Goal: Task Accomplishment & Management: Manage account settings

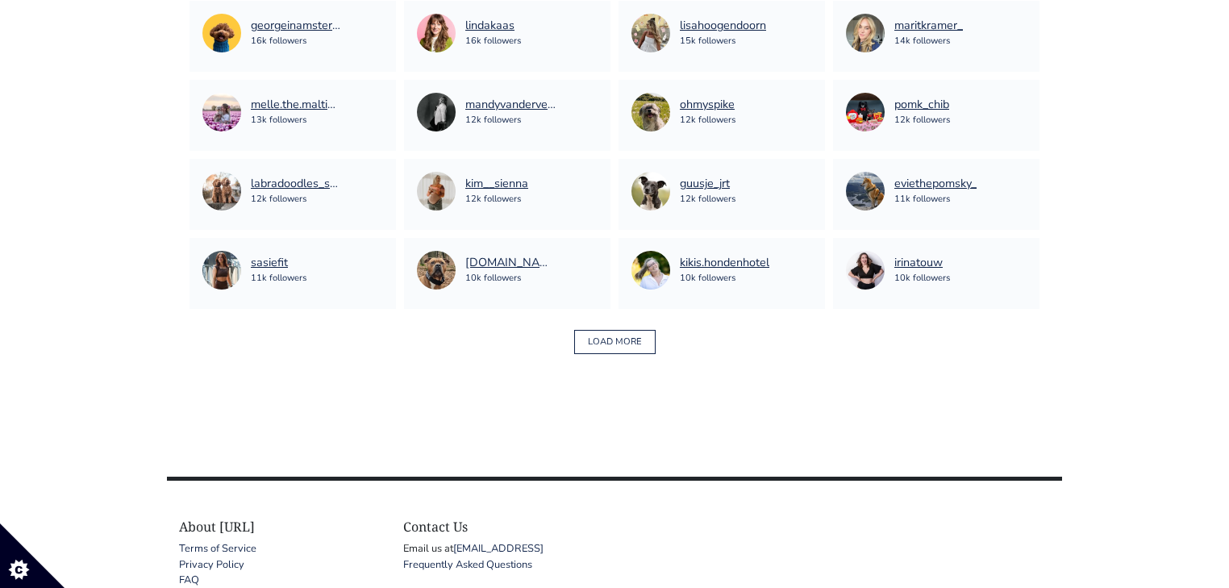
scroll to position [1185, 0]
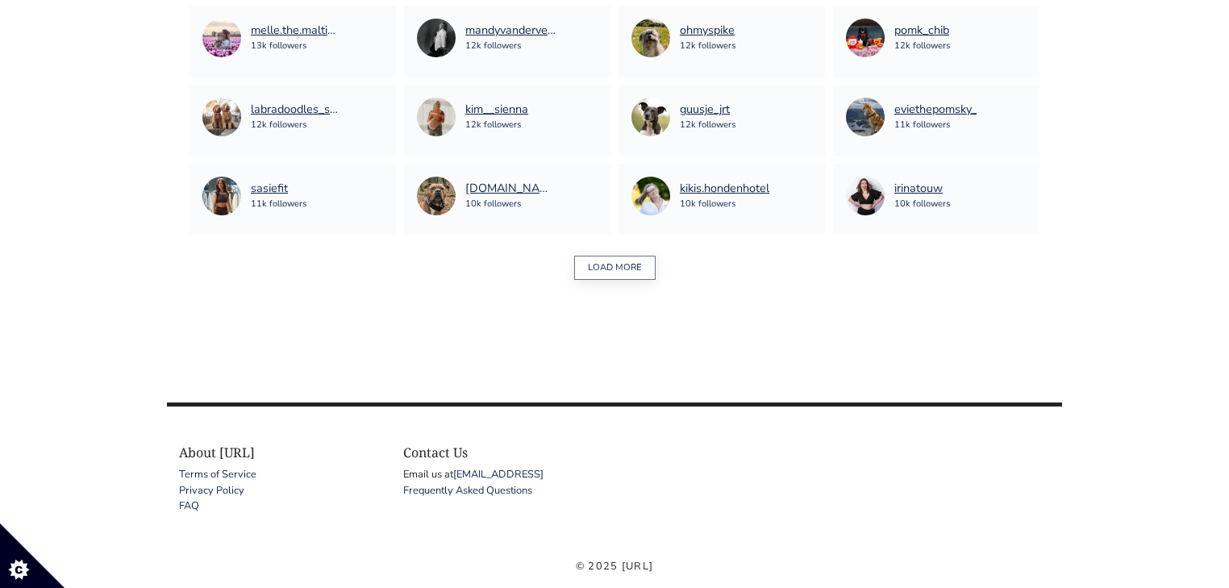
click at [638, 264] on button "LOAD MORE" at bounding box center [614, 268] width 81 height 25
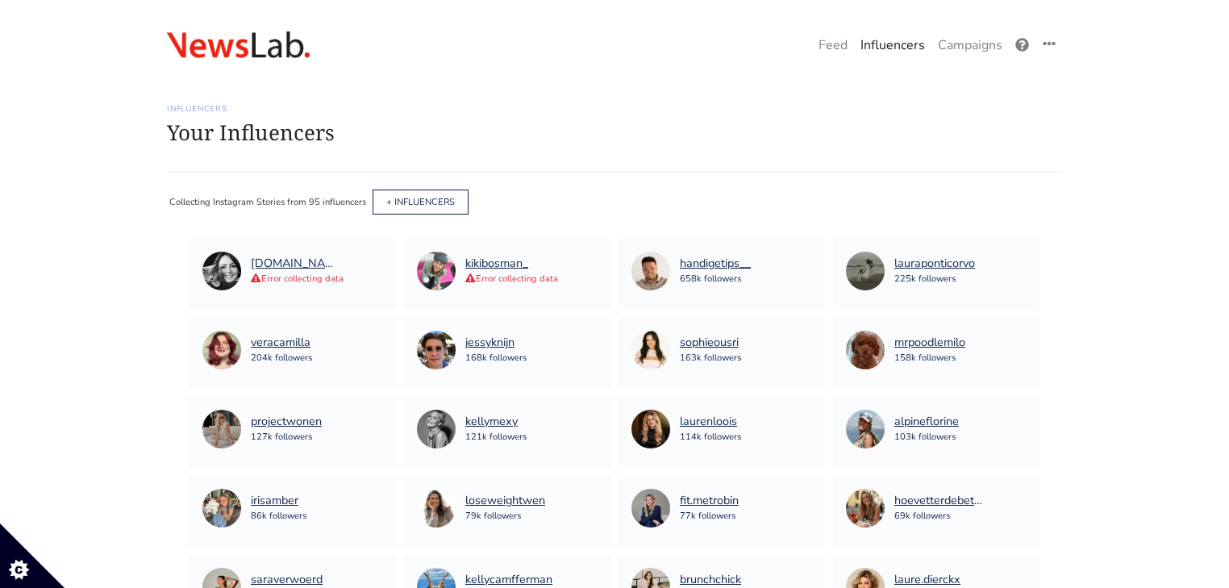
scroll to position [0, 0]
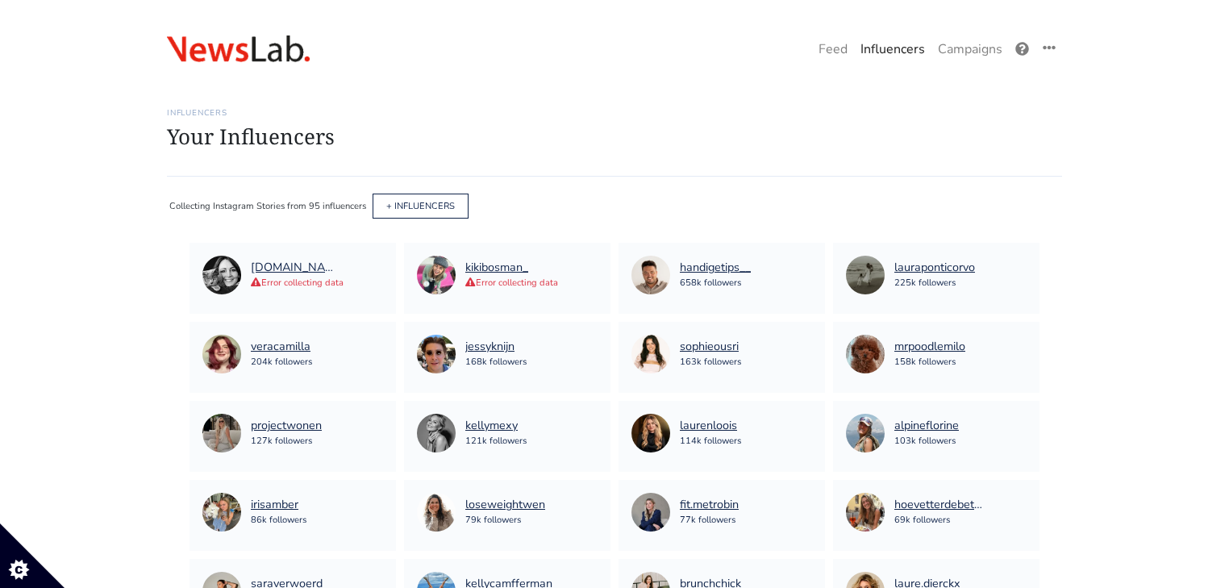
click at [980, 55] on link "Campaigns" at bounding box center [969, 49] width 77 height 32
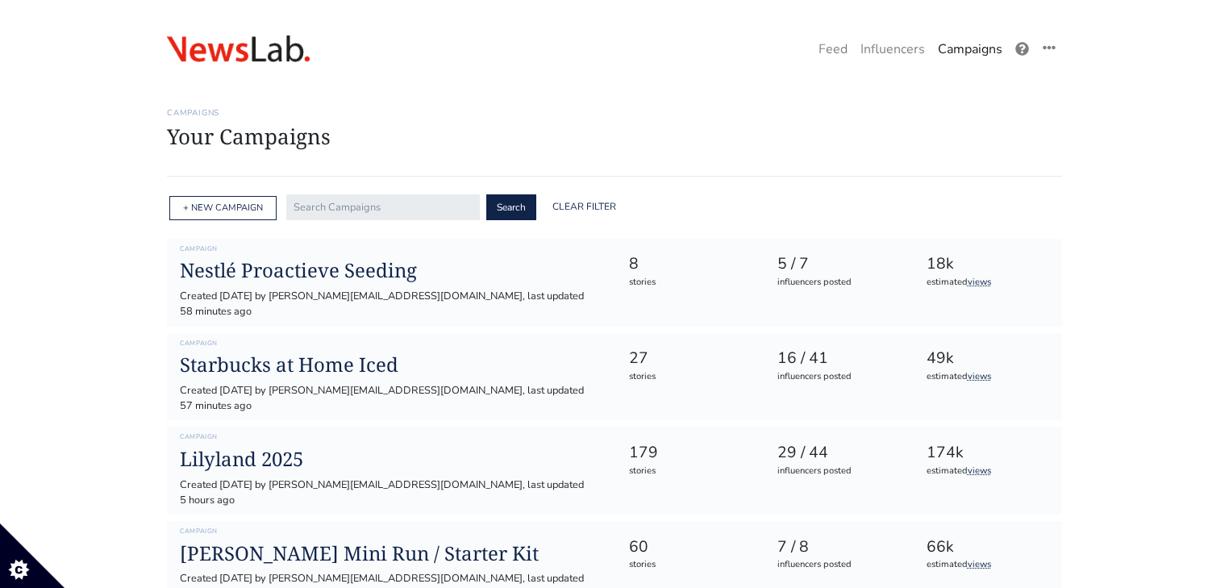
click at [983, 38] on link "Campaigns" at bounding box center [969, 49] width 77 height 32
click at [361, 273] on h1 "Nestlé Proactieve Seeding" at bounding box center [391, 270] width 423 height 23
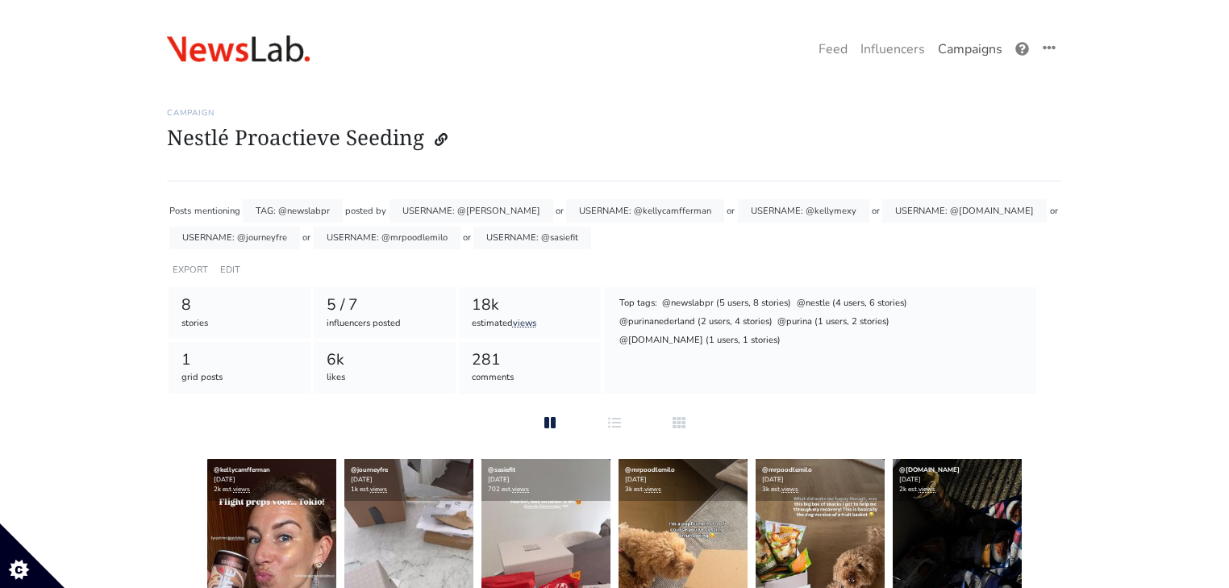
click at [968, 40] on link "Campaigns" at bounding box center [969, 49] width 77 height 32
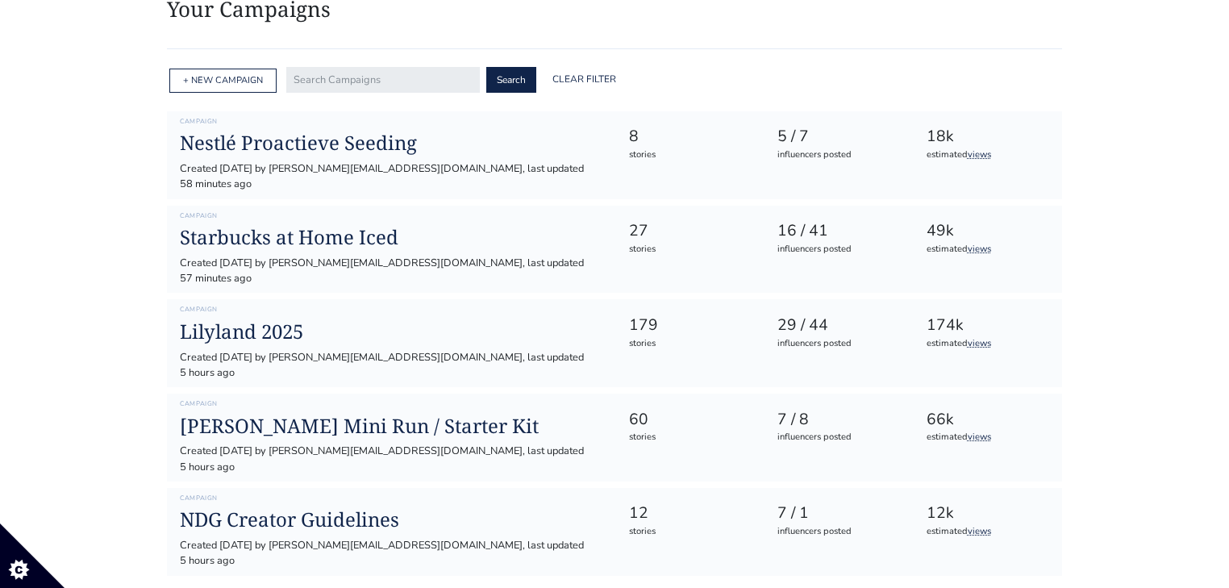
scroll to position [129, 0]
drag, startPoint x: 422, startPoint y: 115, endPoint x: 361, endPoint y: 159, distance: 74.5
click at [422, 116] on h6 "Campaign" at bounding box center [391, 120] width 423 height 8
click at [361, 160] on div "Created [DATE] by [PERSON_NAME][EMAIL_ADDRESS][DOMAIN_NAME], last updated 58 mi…" at bounding box center [391, 175] width 423 height 31
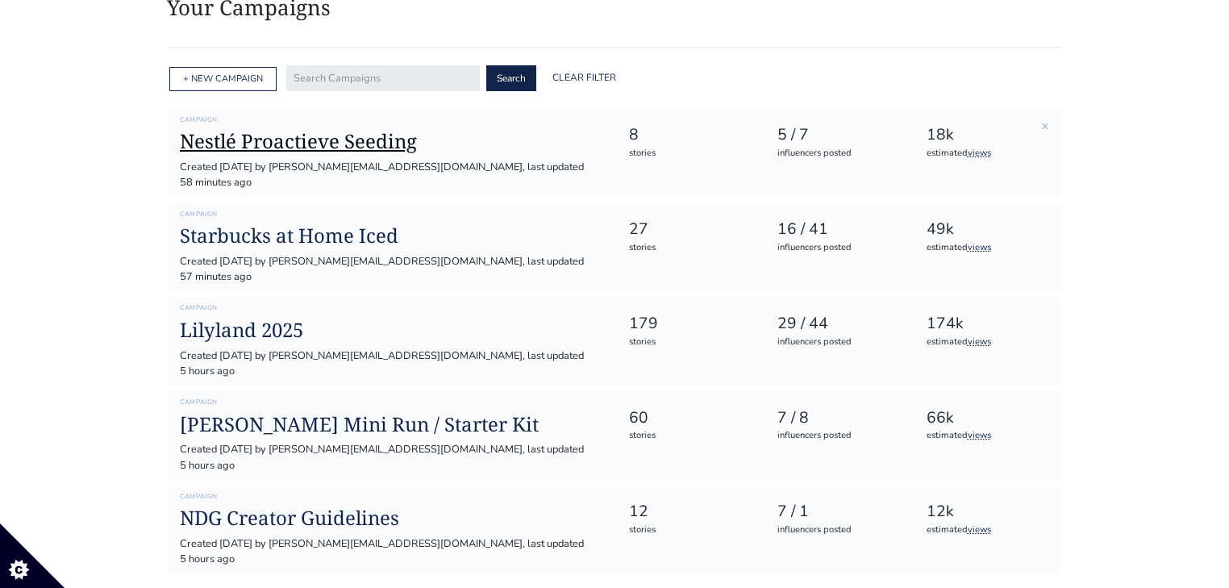
click at [368, 135] on h1 "Nestlé Proactieve Seeding" at bounding box center [391, 141] width 423 height 23
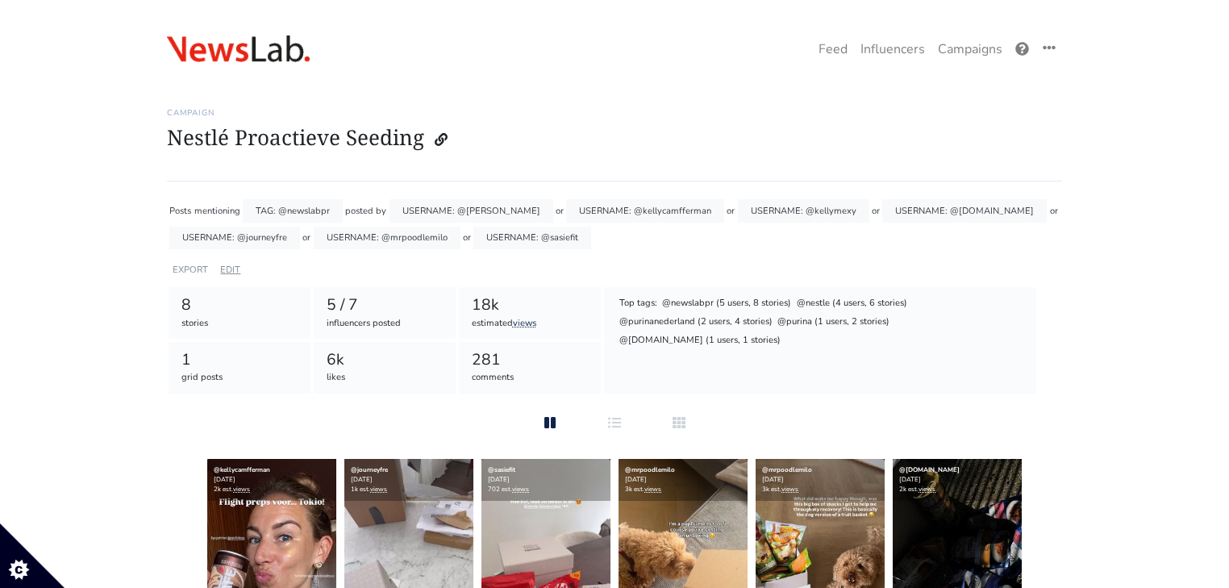
click at [230, 274] on link "EDIT" at bounding box center [230, 270] width 20 height 12
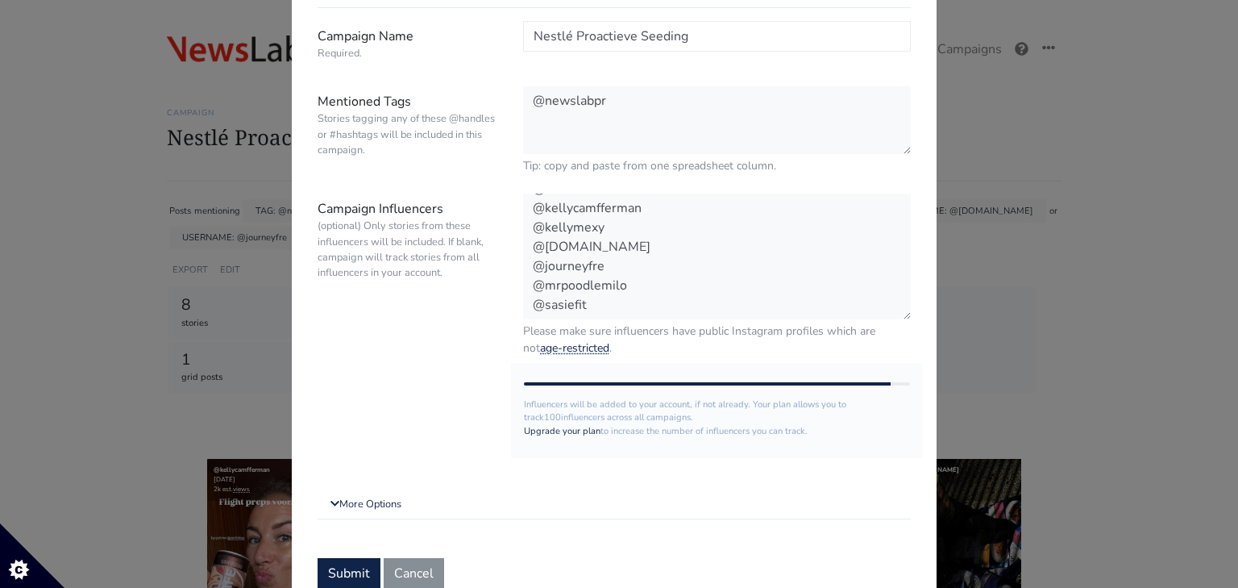
scroll to position [129, 0]
click at [636, 306] on textarea "@kikibosman_ @kellycamfferman @kellymexy @[DOMAIN_NAME] @journeyfre @mrpoodlemi…" at bounding box center [717, 255] width 388 height 127
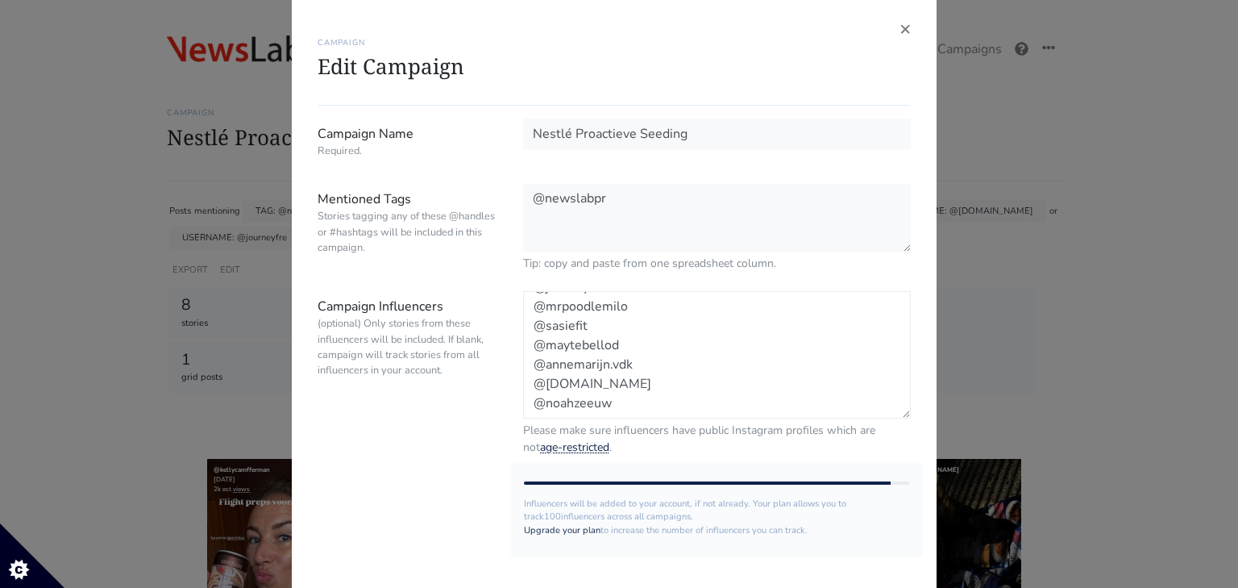
scroll to position [0, 0]
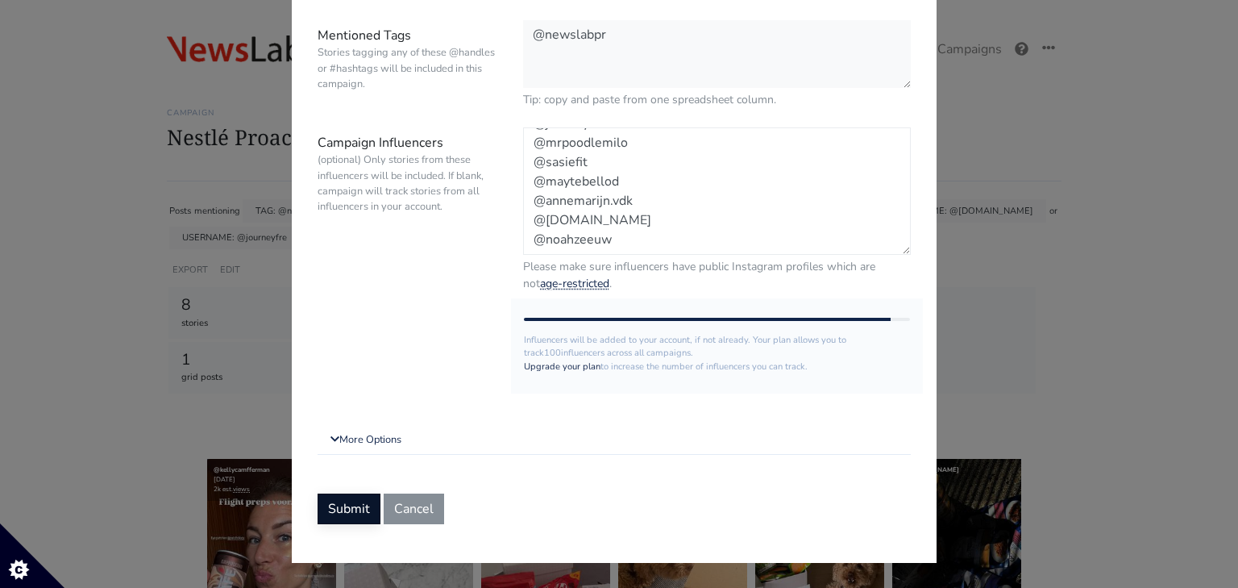
type textarea "@kikibosman_ @kellycamfferman @kellymexy @[DOMAIN_NAME] @journeyfre @mrpoodlemi…"
click at [321, 510] on button "Submit" at bounding box center [349, 508] width 63 height 31
click at [343, 439] on link "More Options" at bounding box center [614, 440] width 593 height 29
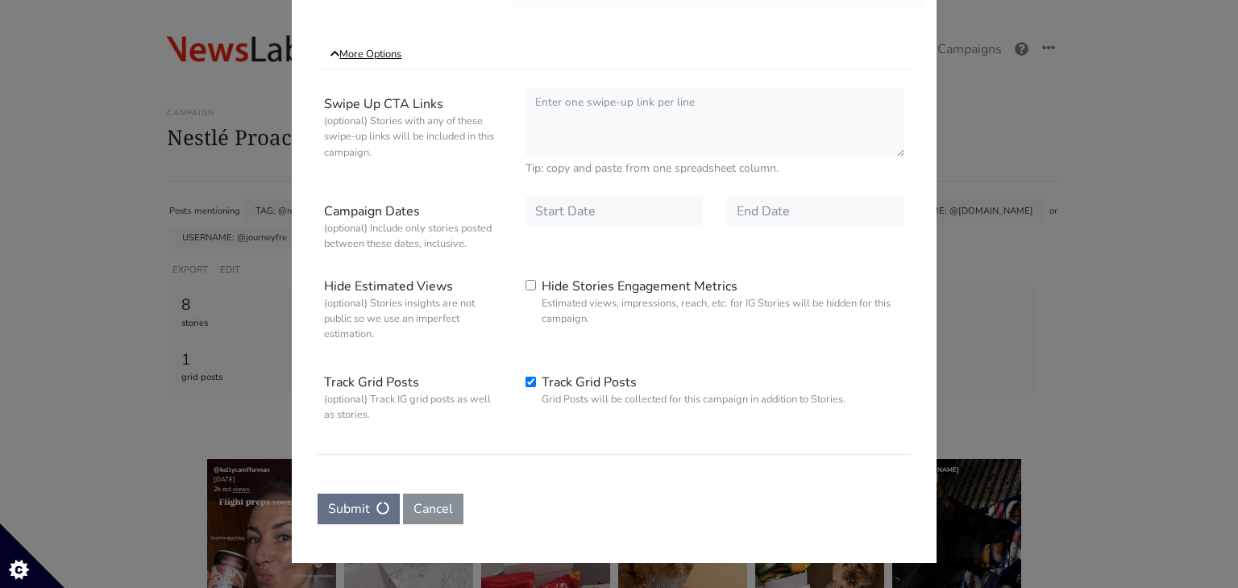
scroll to position [0, 0]
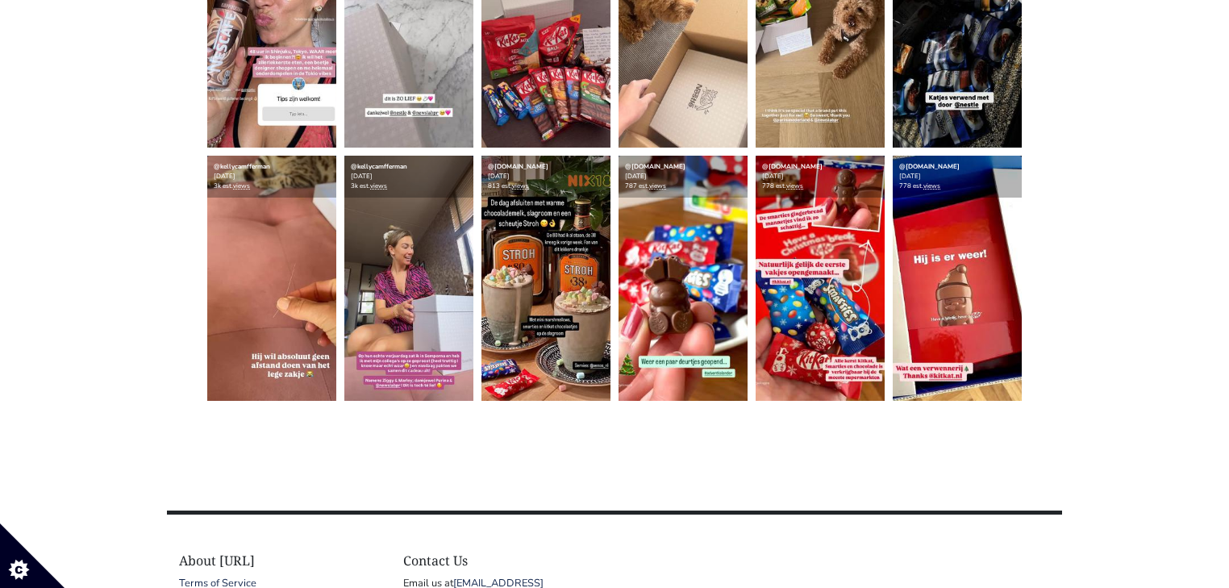
scroll to position [516, 0]
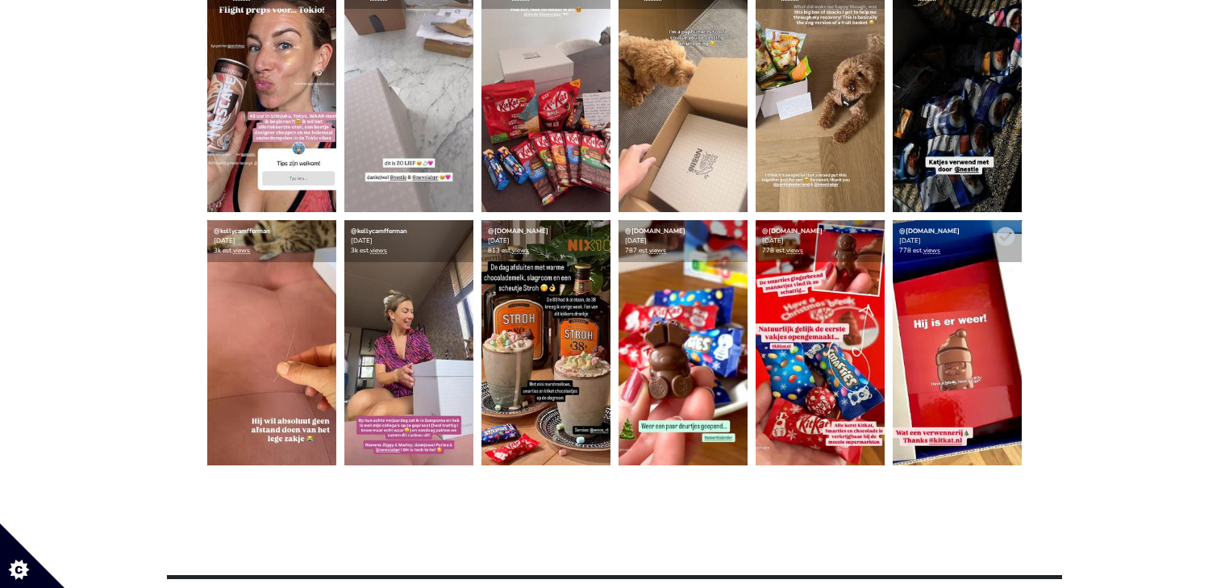
click at [1015, 234] on div "@overetengesproken.nl 2024-12-06 778 est. views" at bounding box center [957, 241] width 129 height 42
click at [1013, 234] on icon at bounding box center [1005, 236] width 19 height 19
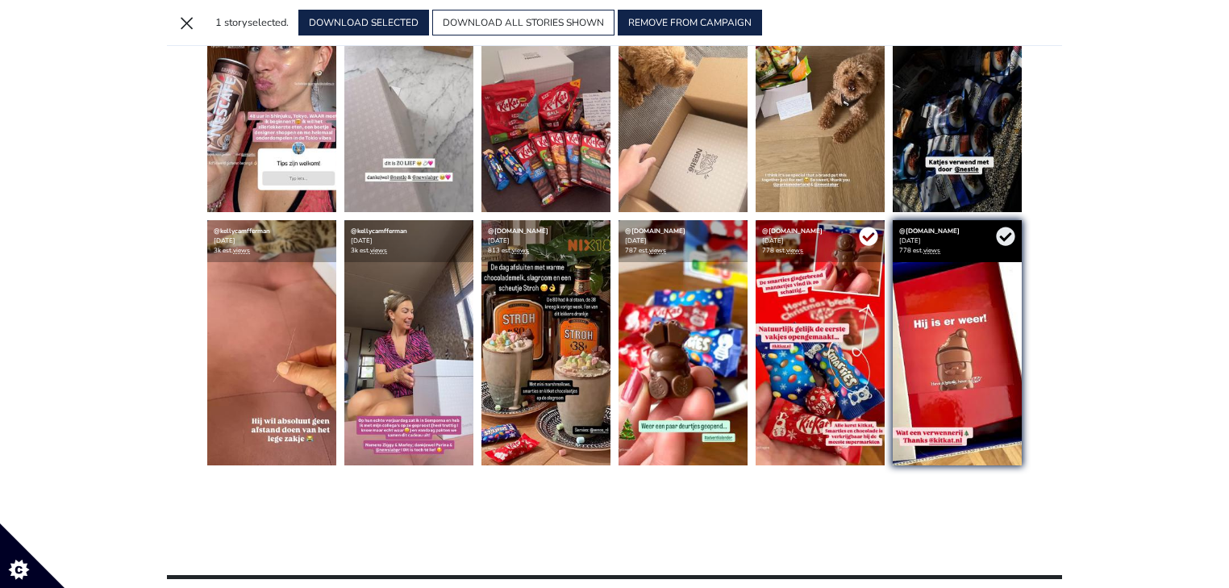
click at [868, 235] on icon at bounding box center [868, 236] width 19 height 19
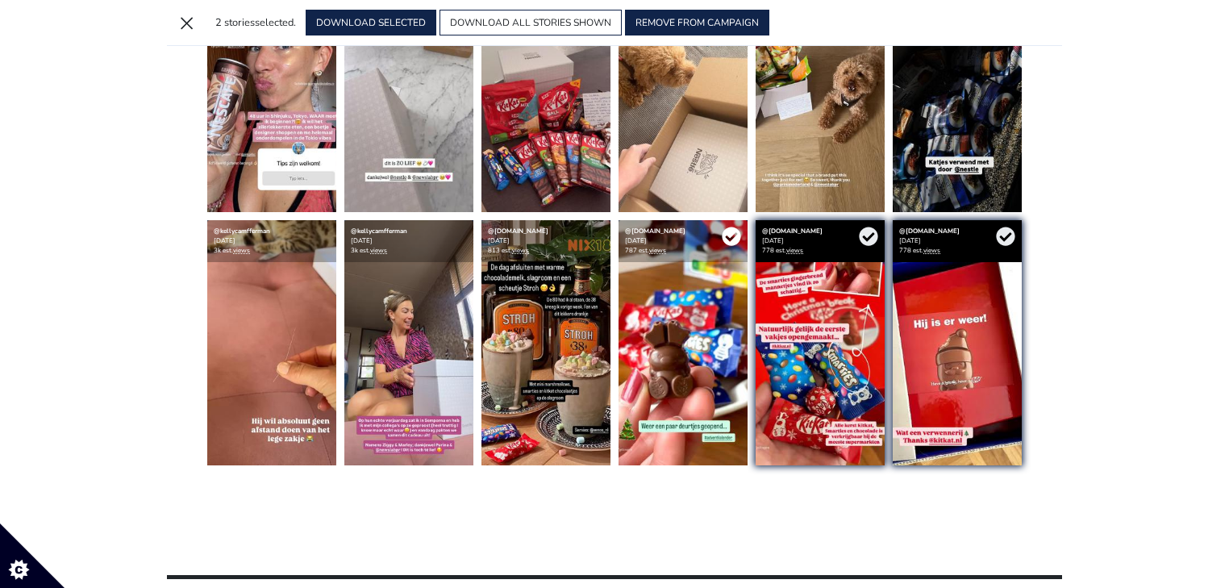
click at [726, 235] on icon at bounding box center [731, 236] width 19 height 19
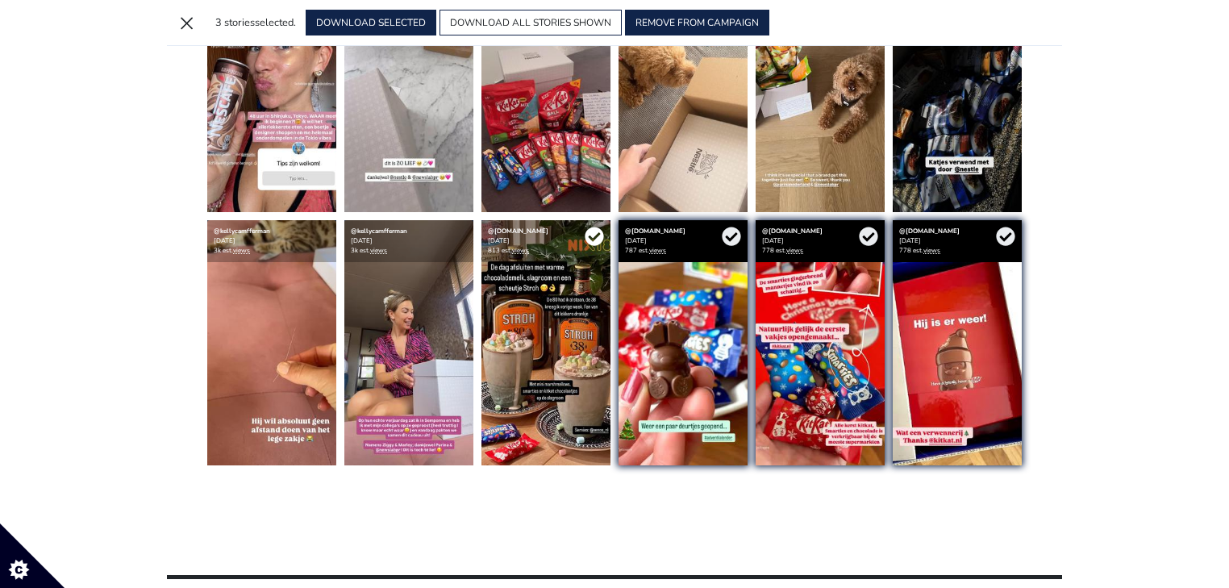
click at [595, 236] on icon at bounding box center [594, 236] width 19 height 19
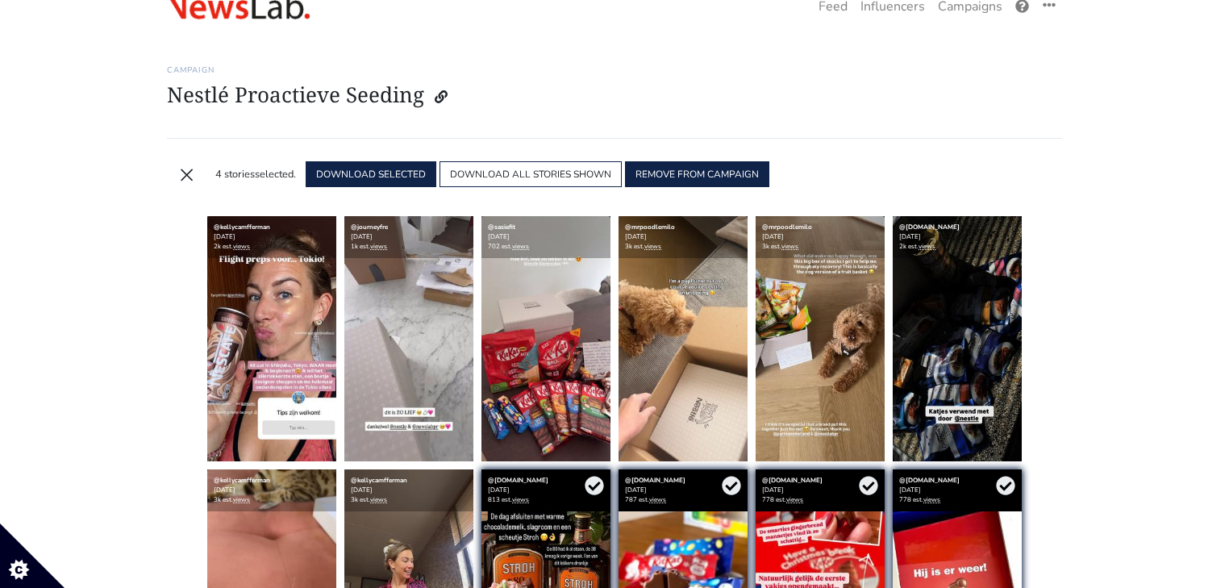
scroll to position [0, 0]
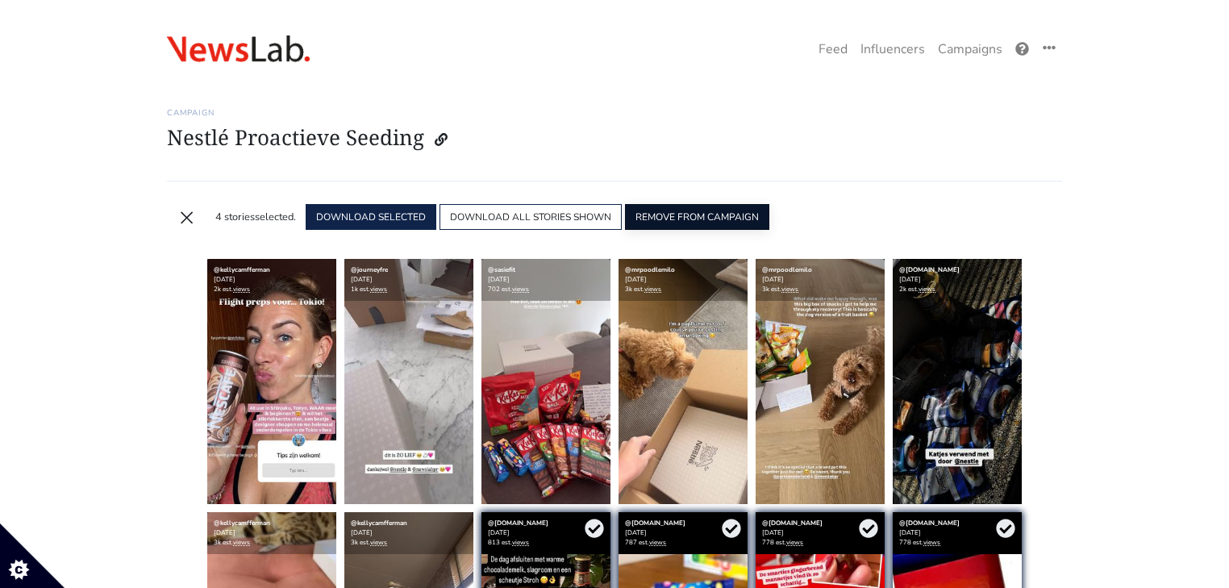
click at [714, 210] on button "REMOVE FROM CAMPAIGN" at bounding box center [697, 217] width 144 height 26
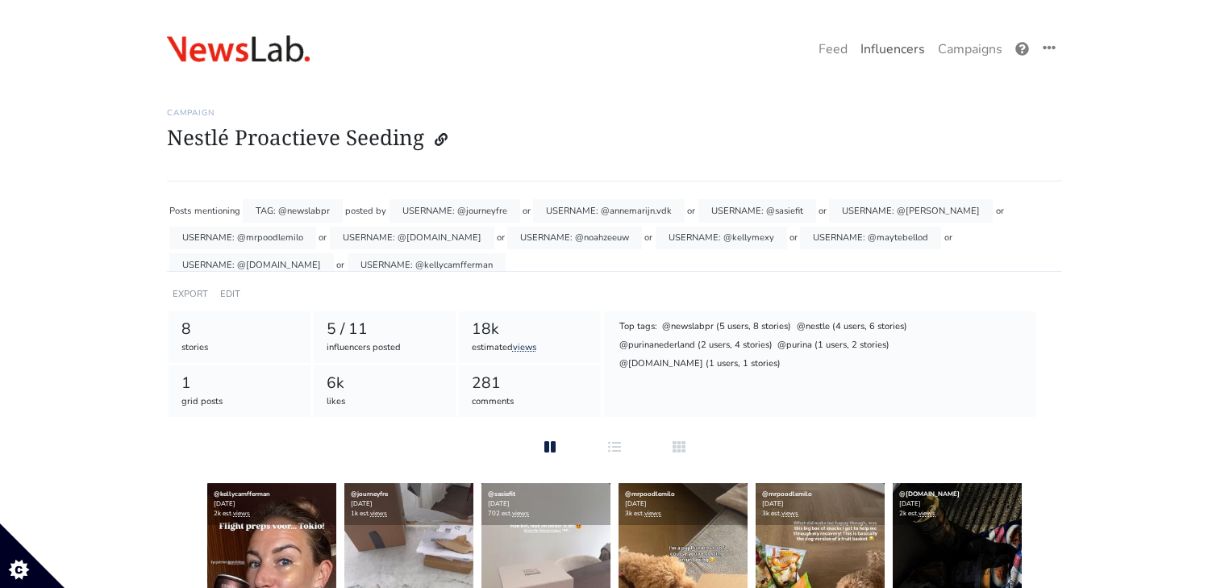
drag, startPoint x: 0, startPoint y: 0, endPoint x: 898, endPoint y: 49, distance: 899.6
click at [898, 49] on link "Influencers" at bounding box center [892, 49] width 77 height 32
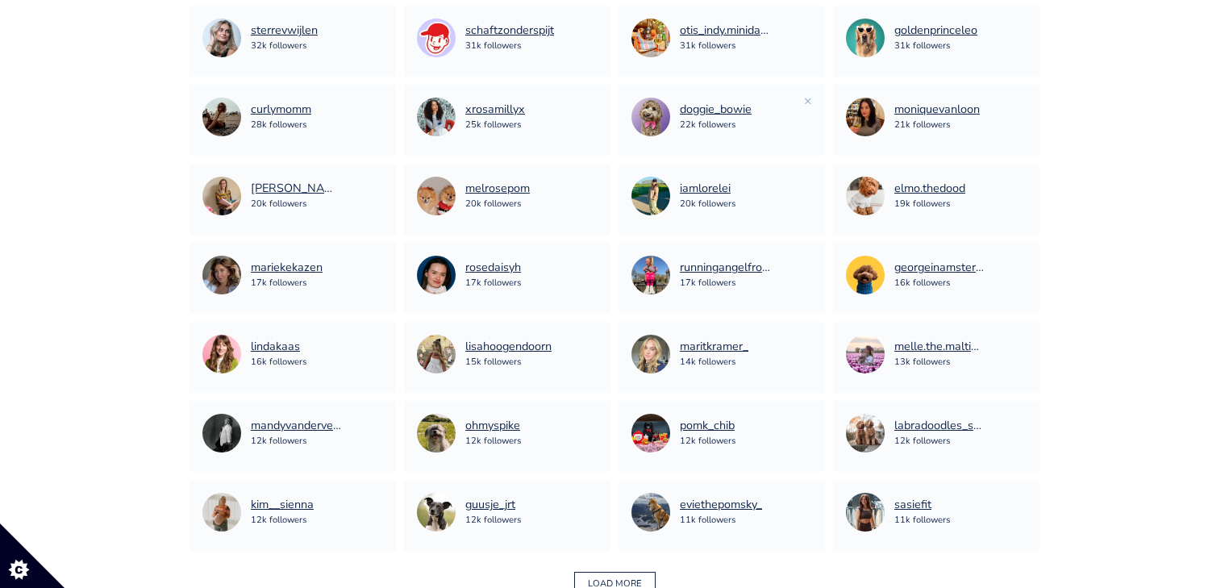
scroll to position [1032, 0]
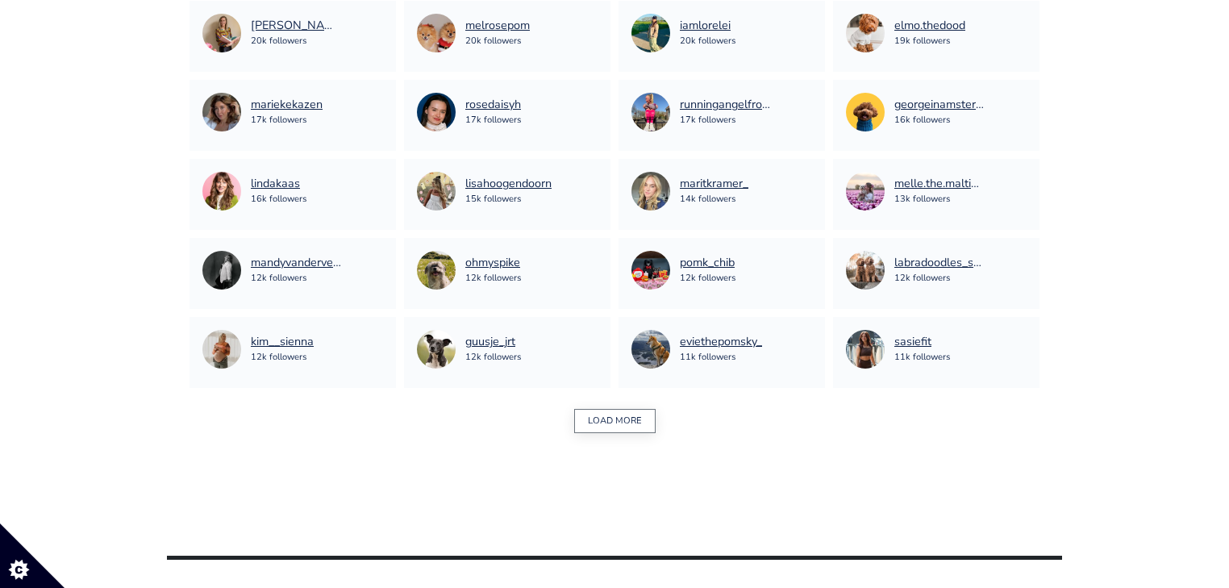
click at [607, 419] on button "LOAD MORE" at bounding box center [614, 421] width 81 height 25
